Goal: Transaction & Acquisition: Purchase product/service

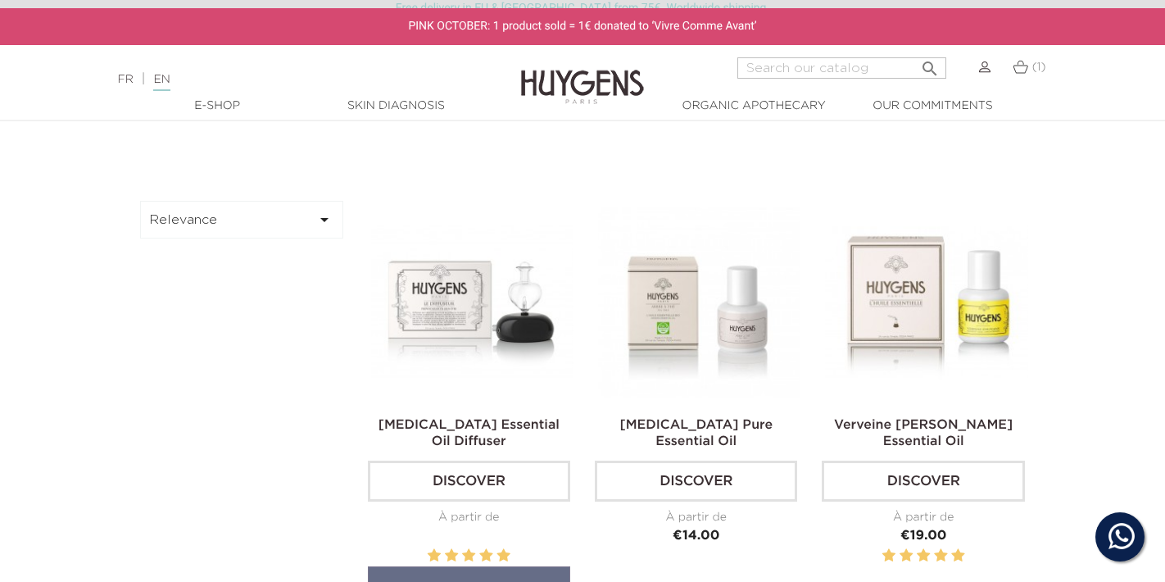
scroll to position [408, 0]
click at [505, 313] on img at bounding box center [472, 303] width 202 height 202
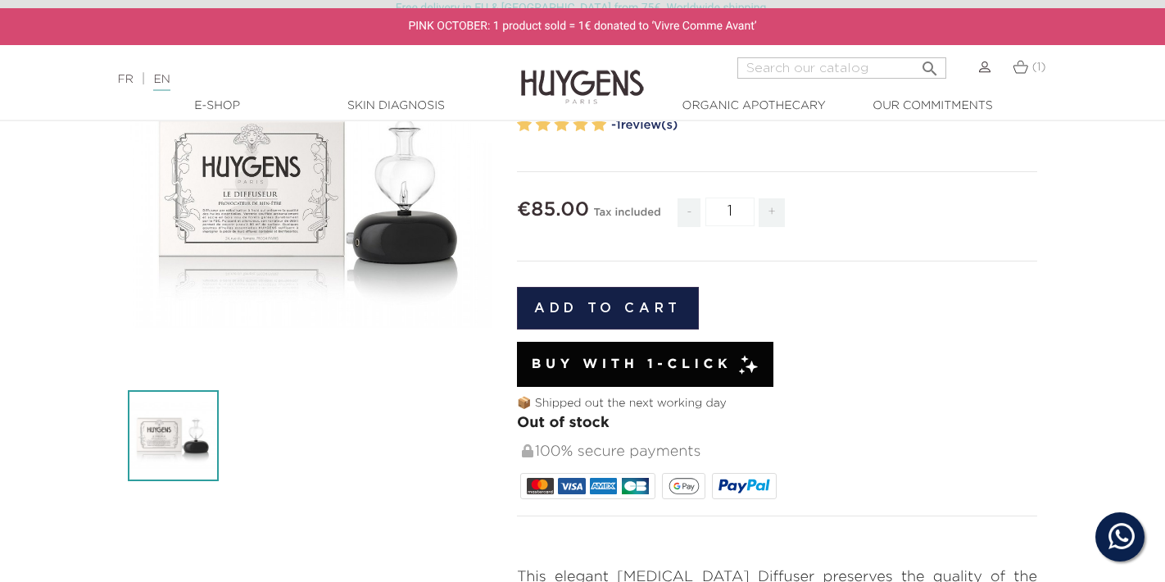
scroll to position [207, 0]
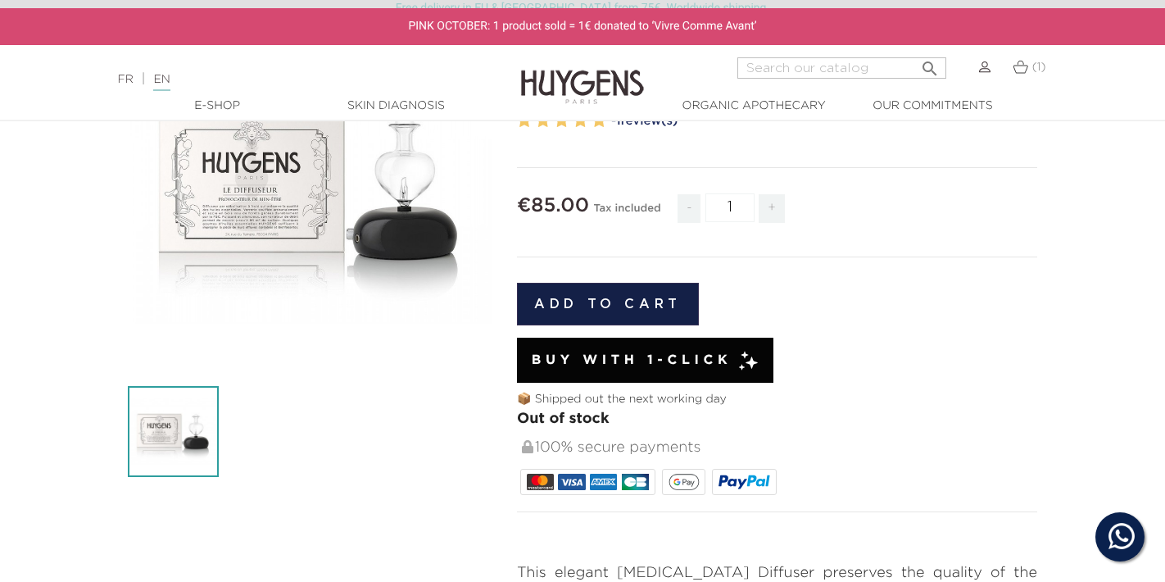
click at [1027, 73] on link "(1)" at bounding box center [1030, 67] width 34 height 13
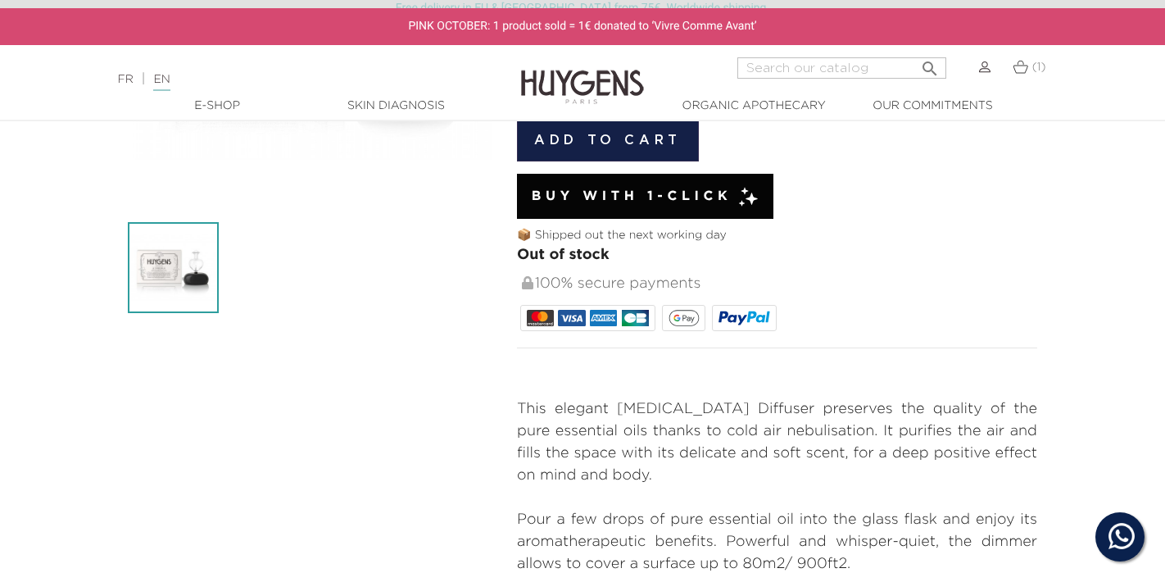
scroll to position [370, 0]
click at [582, 253] on span "Out of stock" at bounding box center [563, 255] width 93 height 15
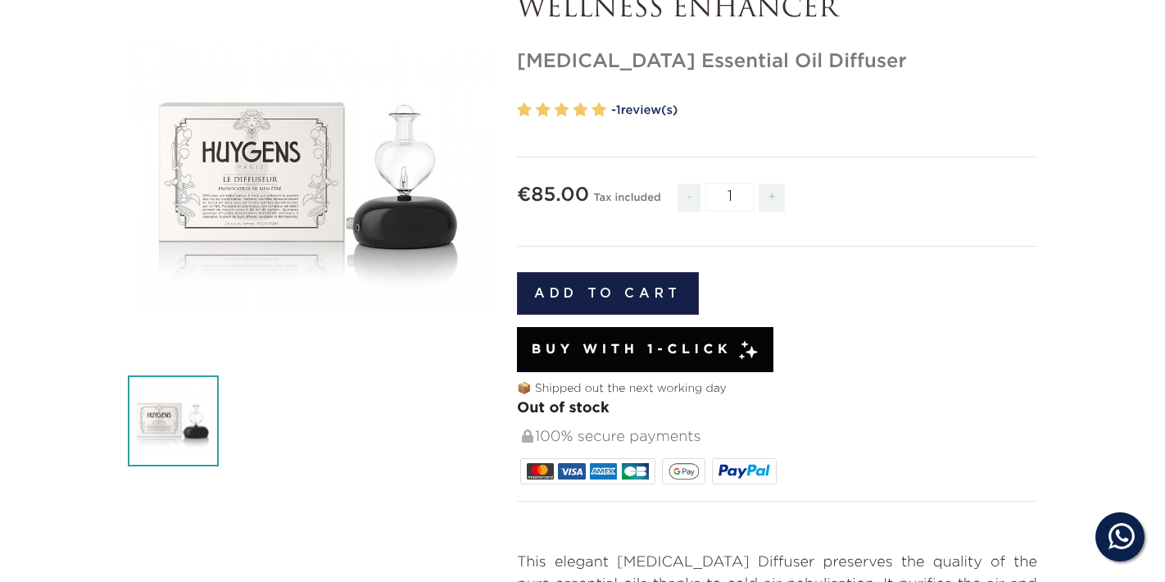
scroll to position [0, 0]
